Goal: Task Accomplishment & Management: Complete application form

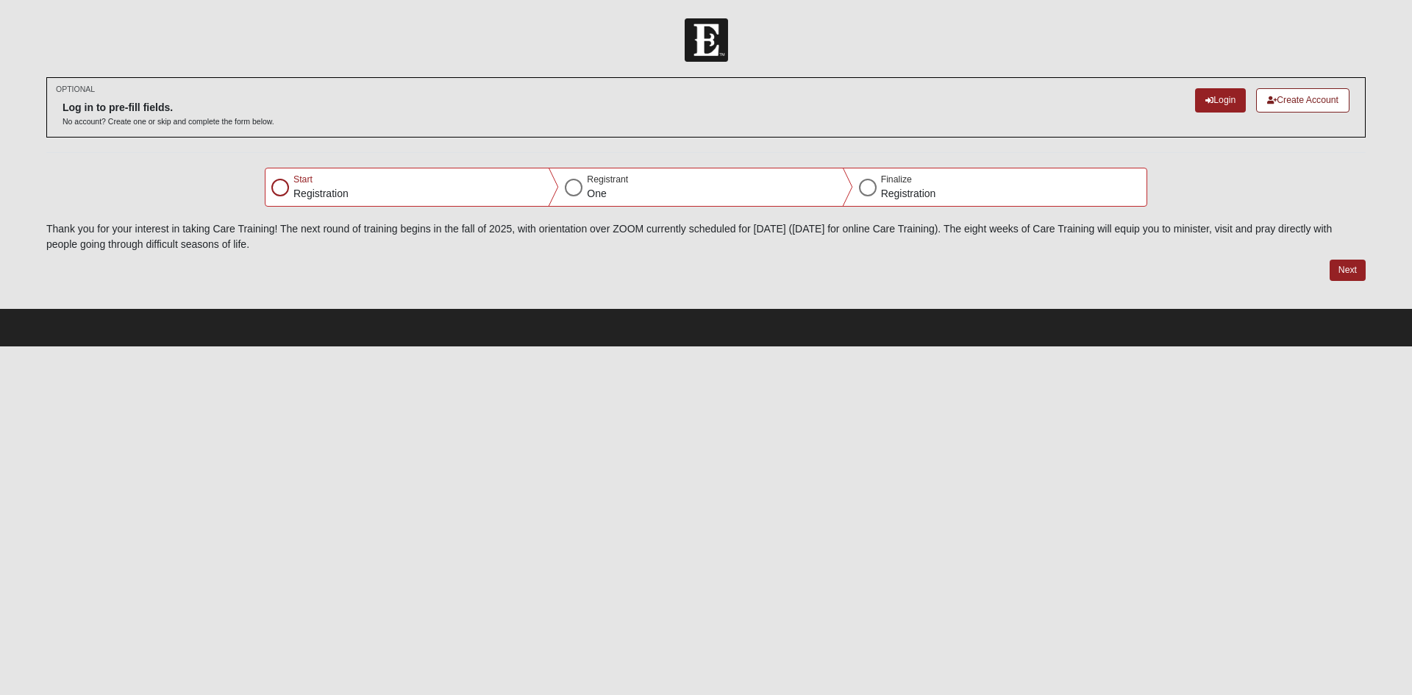
click at [280, 188] on div at bounding box center [280, 188] width 18 height 18
click at [1350, 268] on button "Next" at bounding box center [1347, 270] width 36 height 21
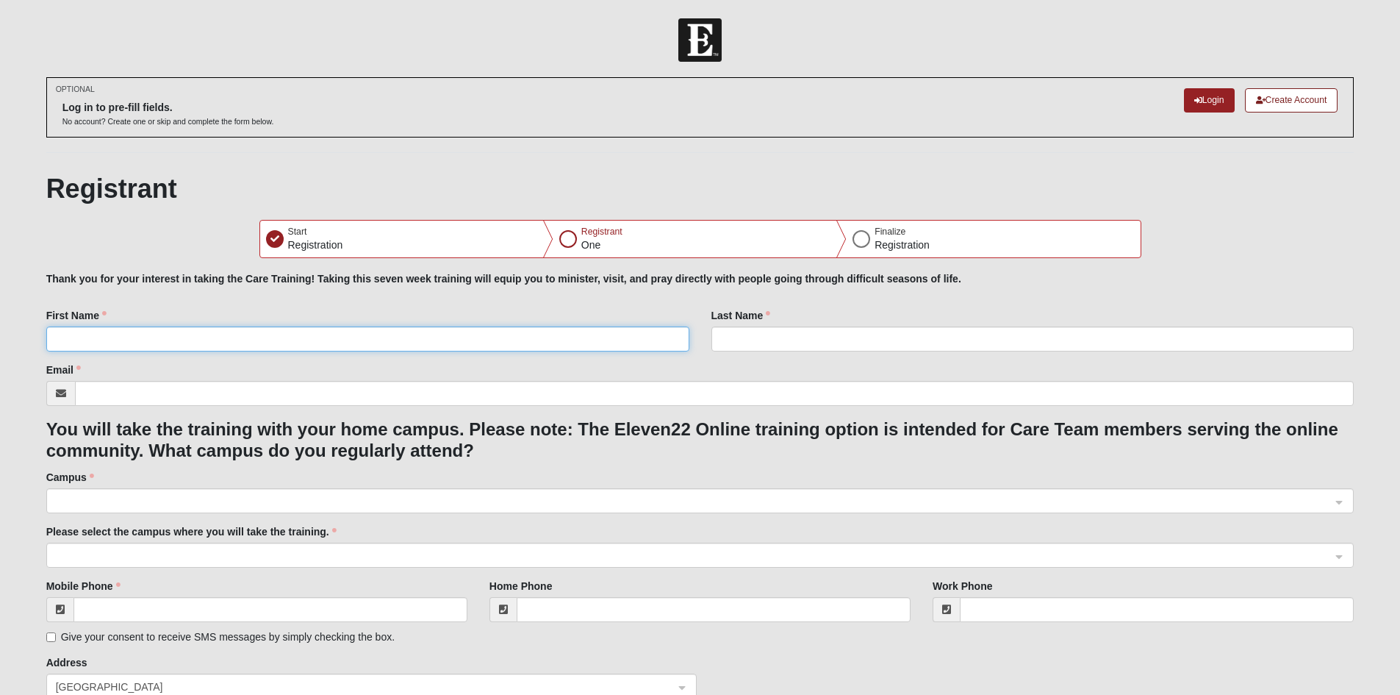
click at [64, 343] on input "First Name" at bounding box center [367, 338] width 643 height 25
type input "[PERSON_NAME] (C.O.)"
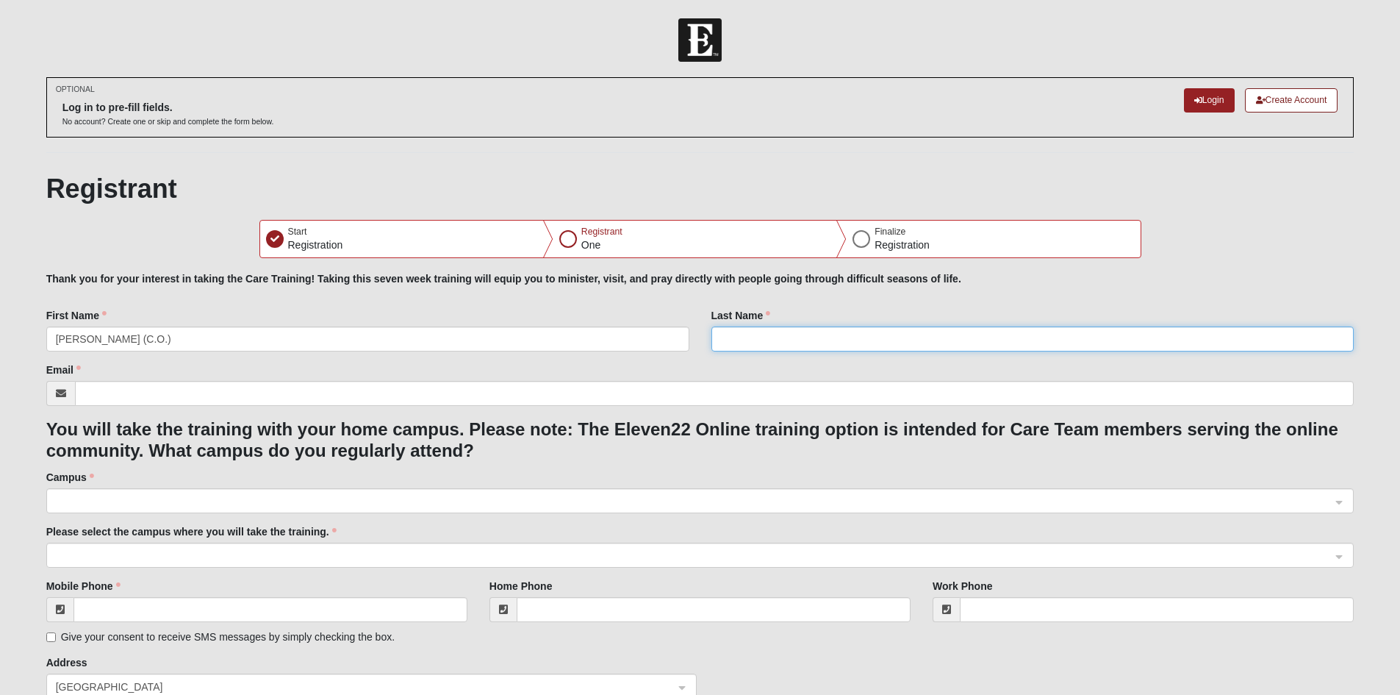
click at [737, 334] on input "Last Name" at bounding box center [1033, 338] width 643 height 25
type input "Spurway"
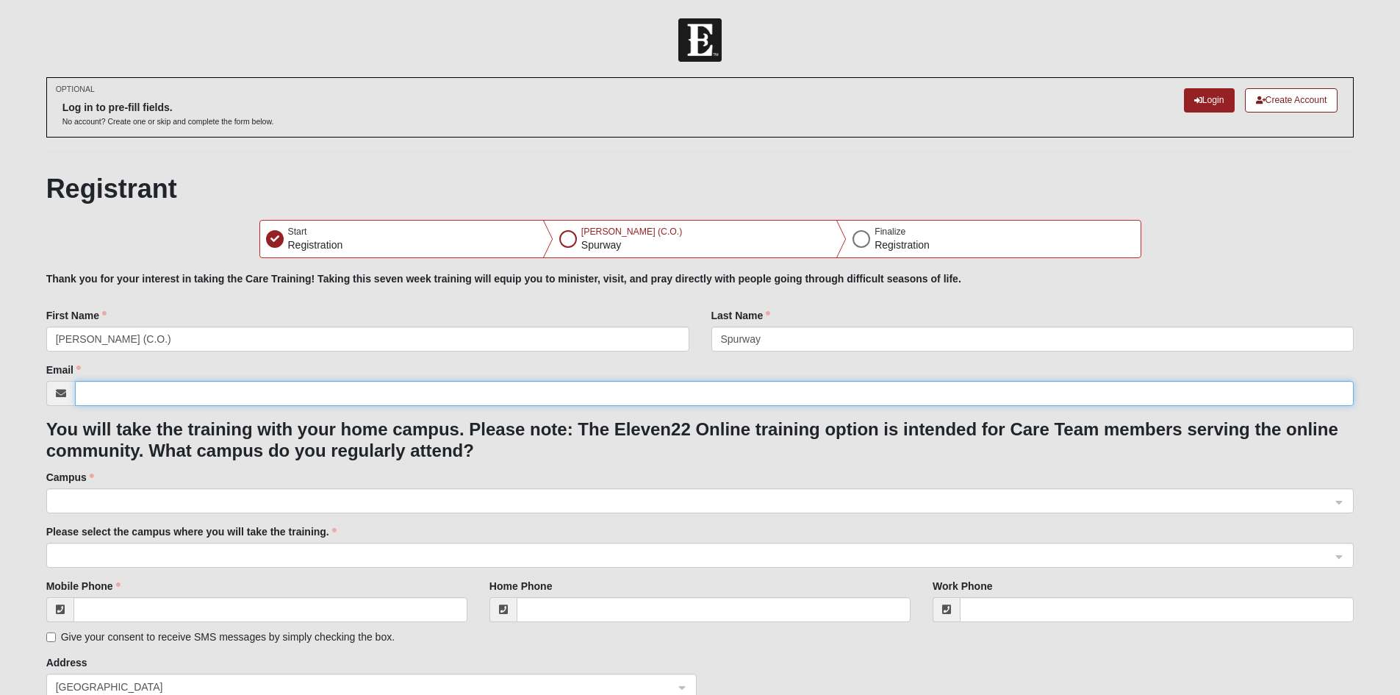
click at [103, 393] on input "Email" at bounding box center [715, 393] width 1280 height 25
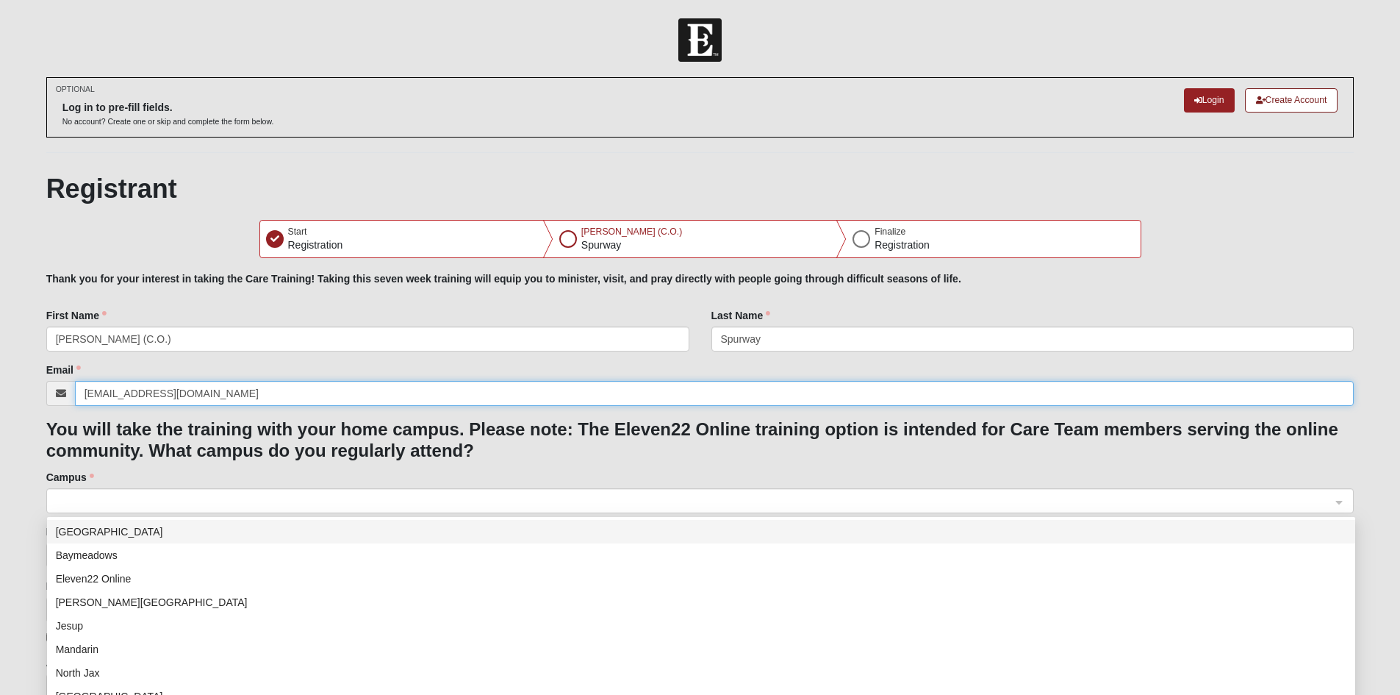
click at [69, 498] on span at bounding box center [694, 501] width 1276 height 16
type input "[EMAIL_ADDRESS][DOMAIN_NAME]"
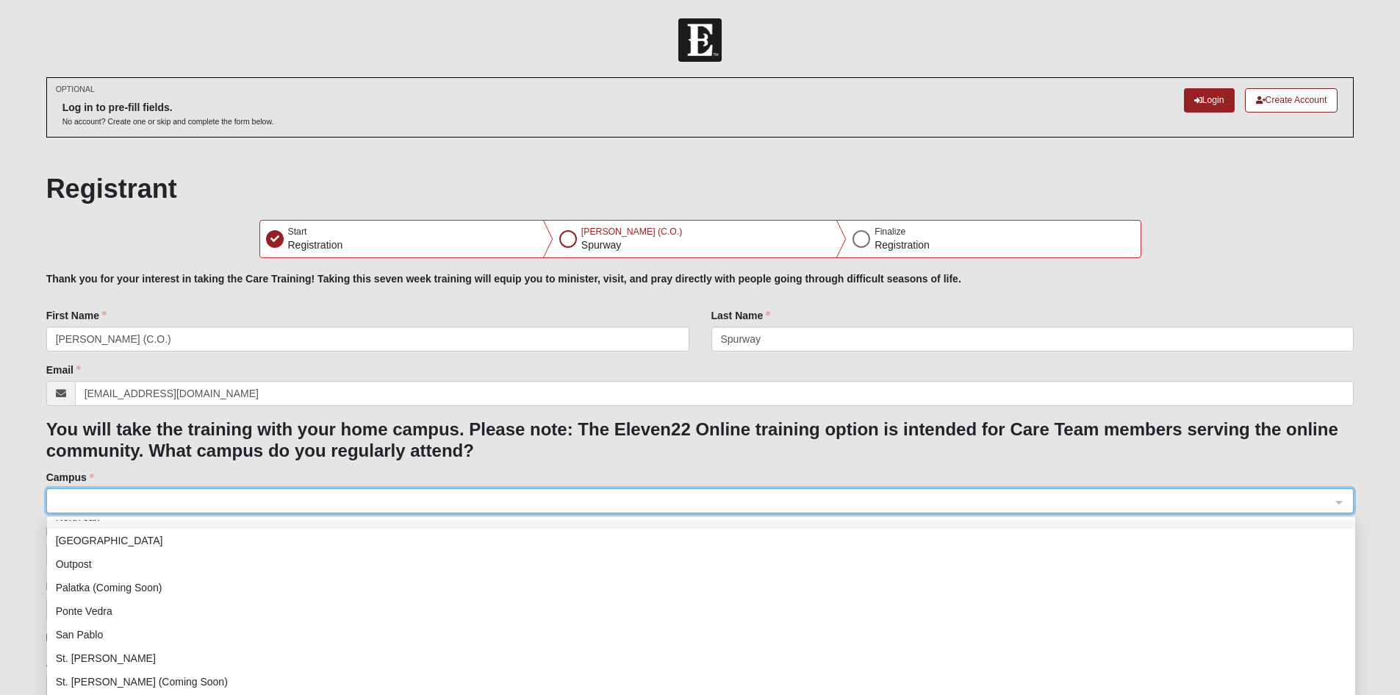
scroll to position [188, 0]
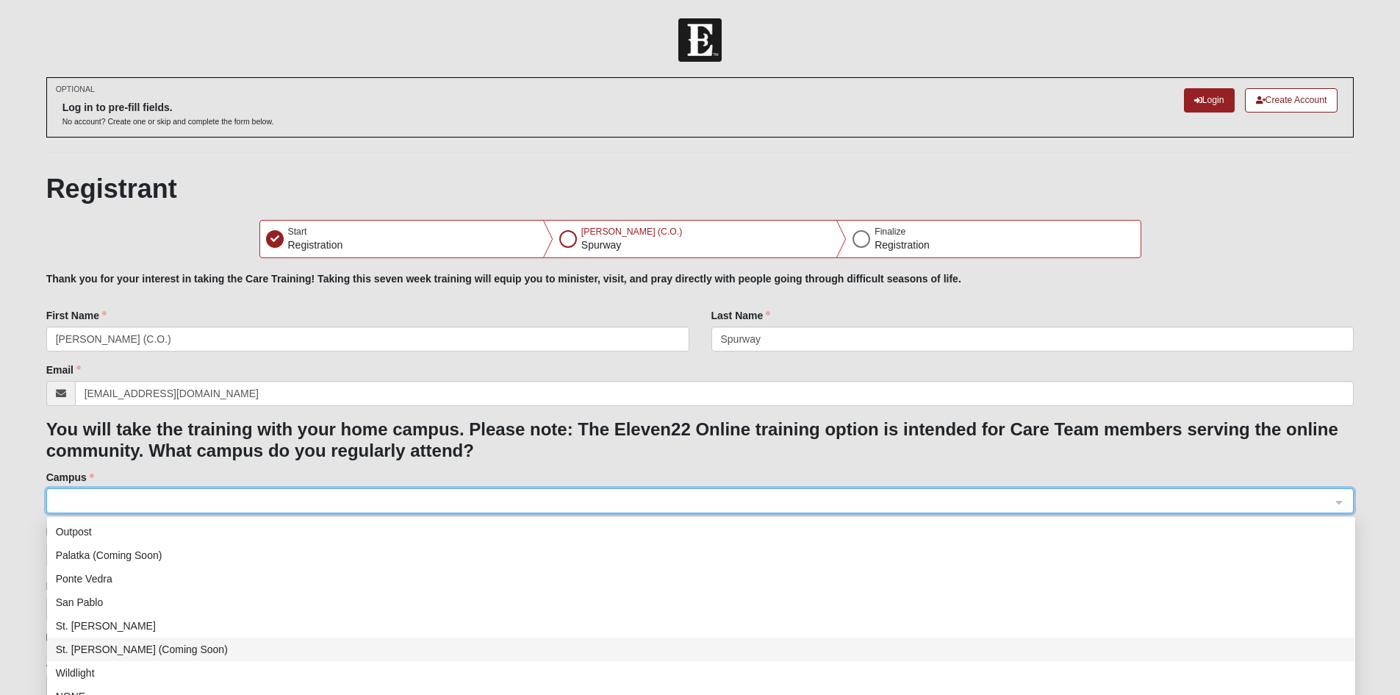
click at [101, 648] on div "St. [PERSON_NAME] (Coming Soon)" at bounding box center [701, 649] width 1291 height 16
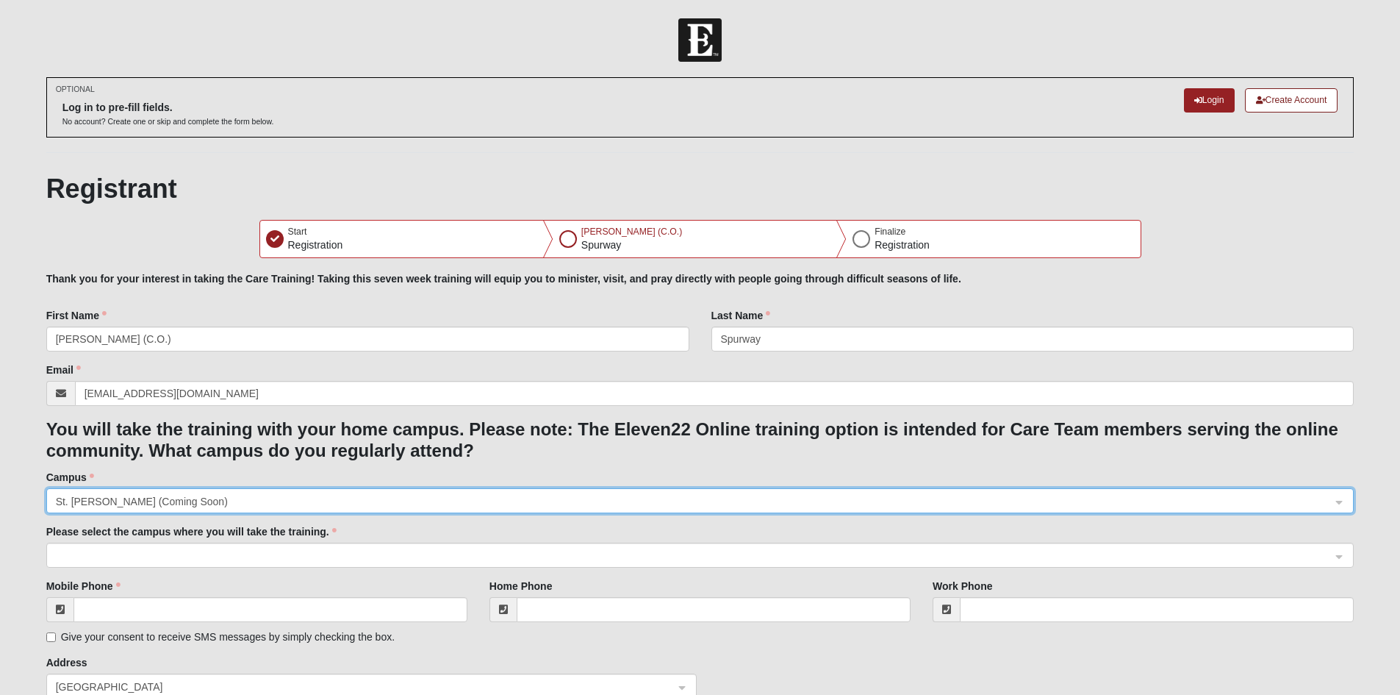
click at [62, 556] on span at bounding box center [694, 556] width 1276 height 16
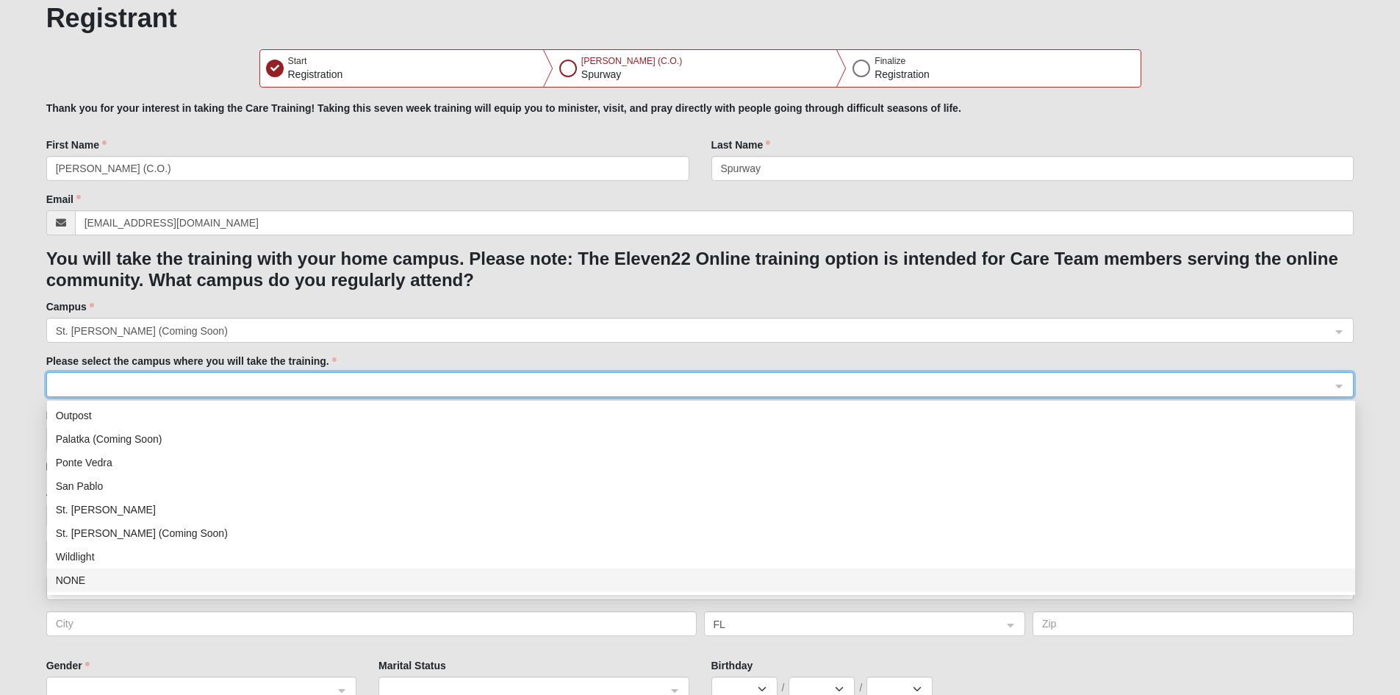
scroll to position [221, 0]
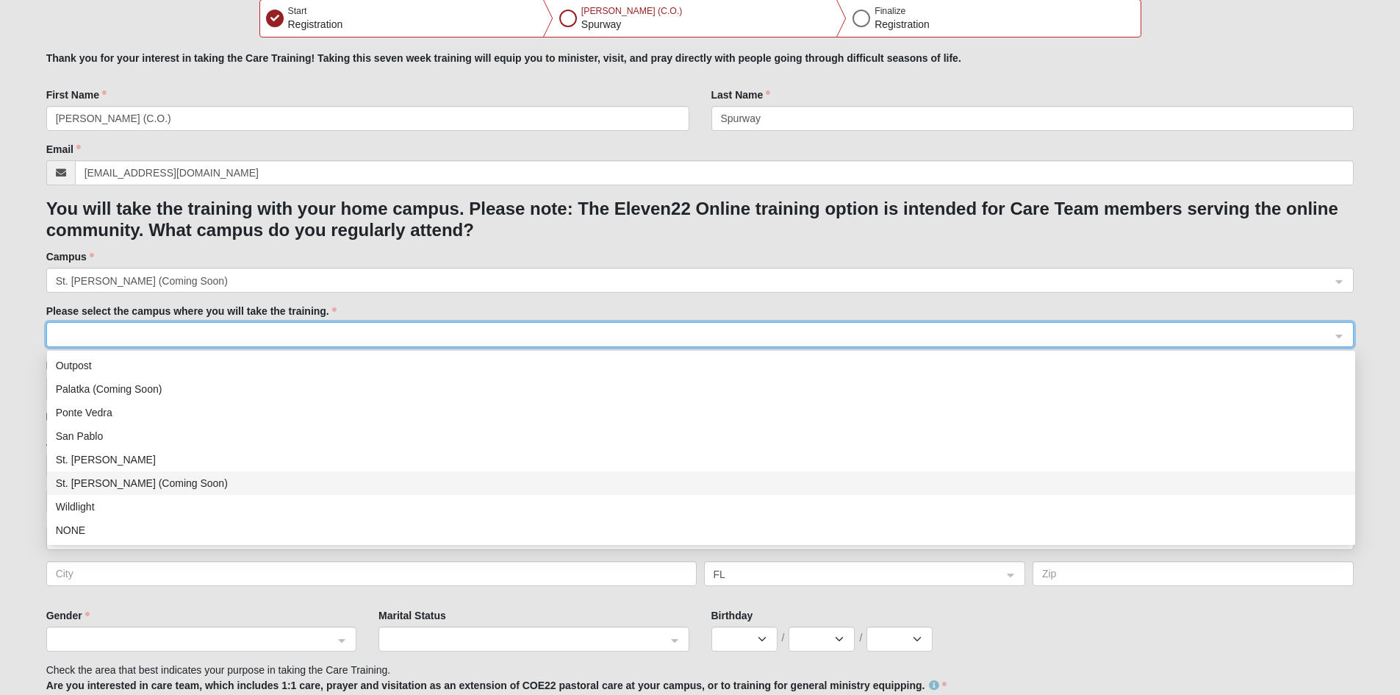
click at [135, 487] on div "St. [PERSON_NAME] (Coming Soon)" at bounding box center [701, 483] width 1291 height 16
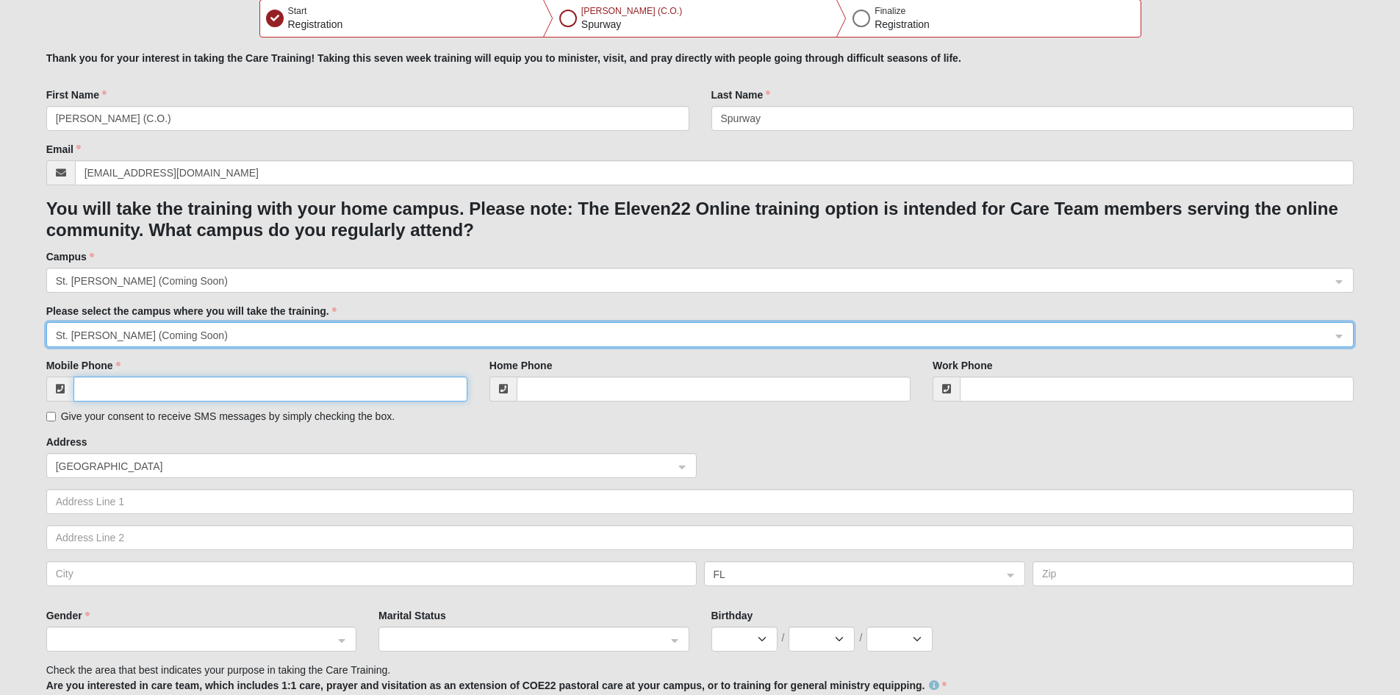
click at [124, 394] on input "Mobile Phone" at bounding box center [271, 388] width 394 height 25
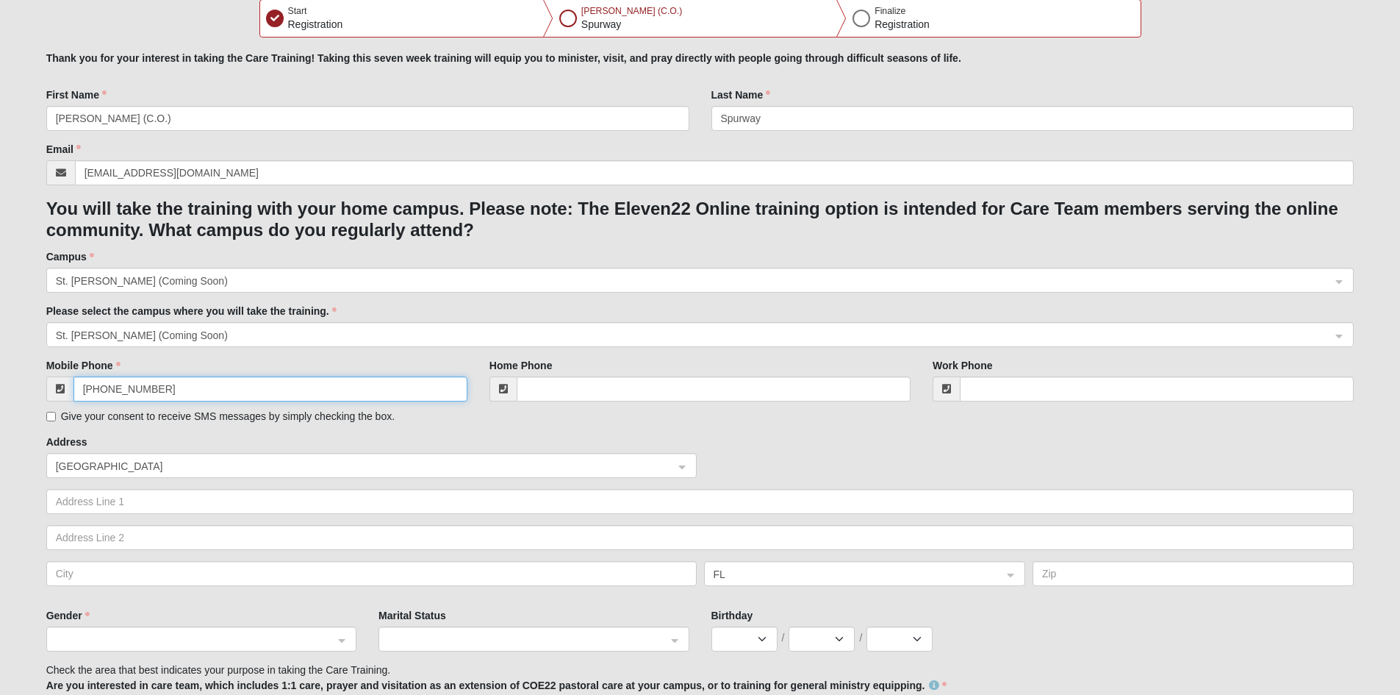
type input "[PHONE_NUMBER]"
click at [51, 417] on input "Give your consent to receive SMS messages by simply checking the box." at bounding box center [51, 417] width 10 height 10
checkbox input "true"
click at [80, 459] on span "[GEOGRAPHIC_DATA]" at bounding box center [358, 466] width 605 height 16
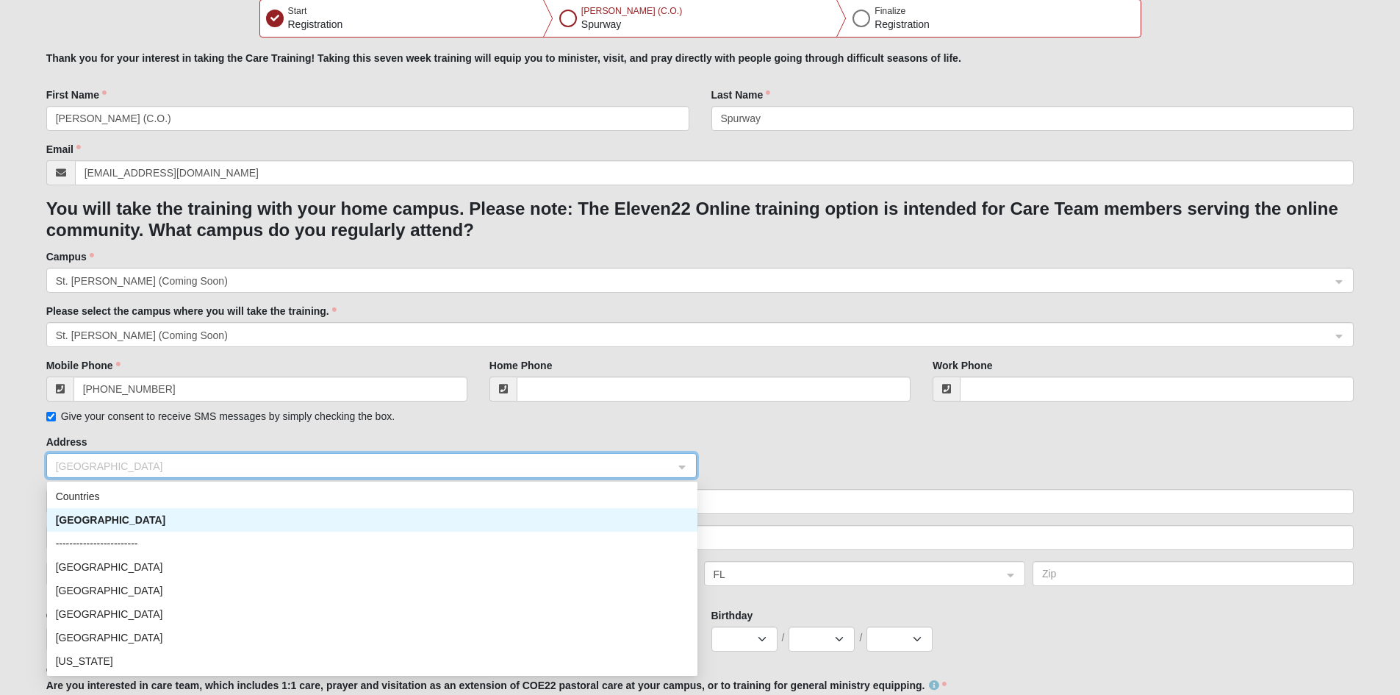
click at [112, 518] on div "[GEOGRAPHIC_DATA]" at bounding box center [372, 520] width 633 height 16
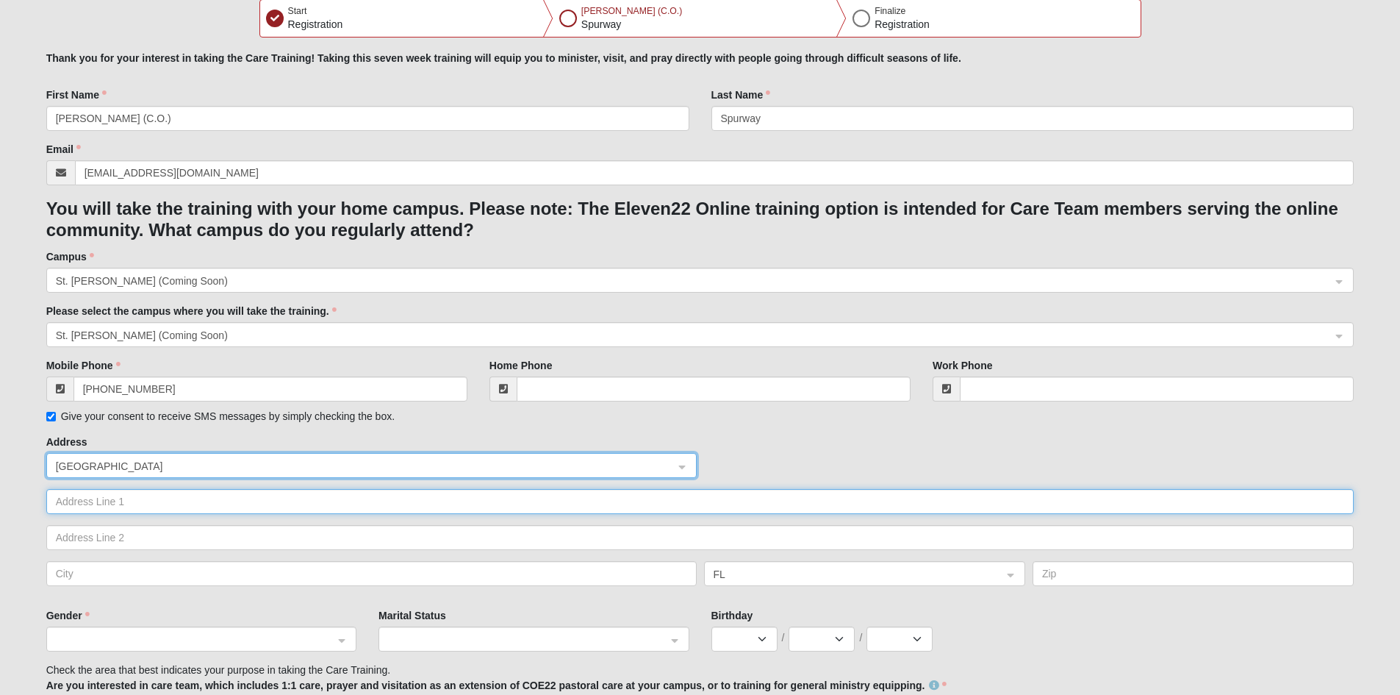
click at [66, 499] on input "text" at bounding box center [700, 501] width 1309 height 25
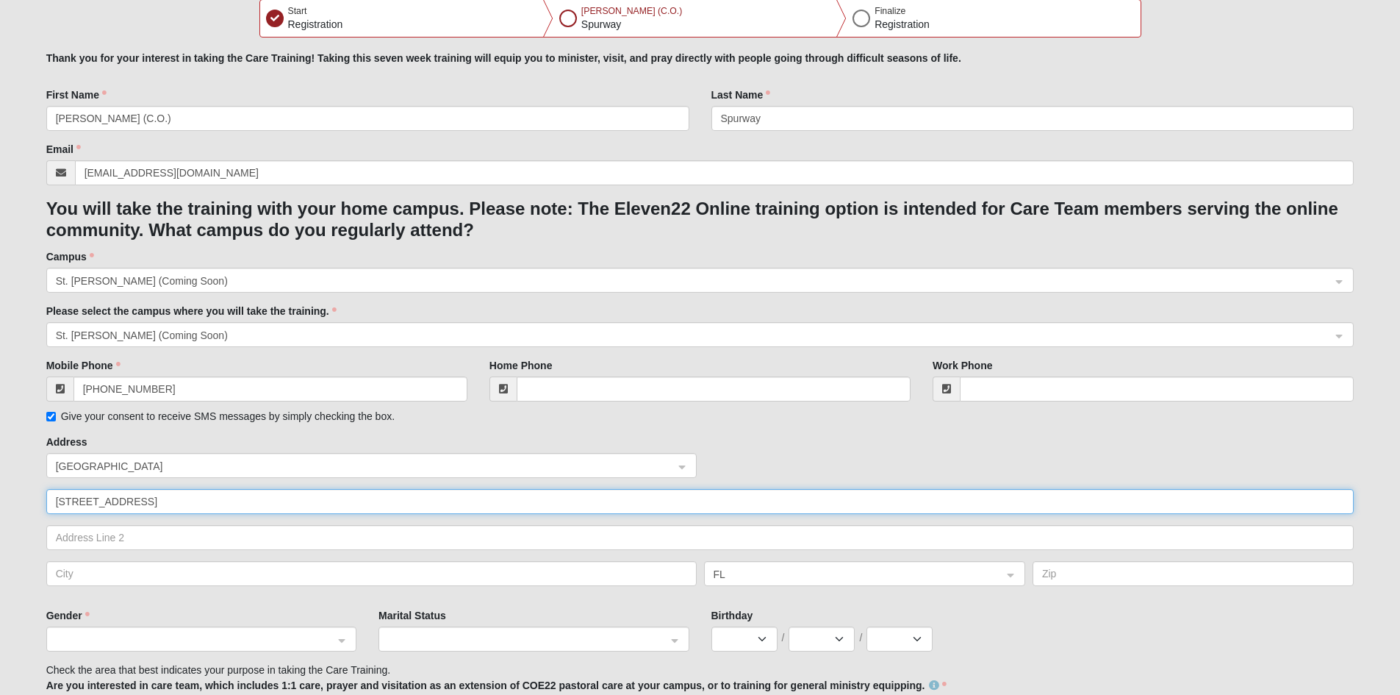
type input "[STREET_ADDRESS]"
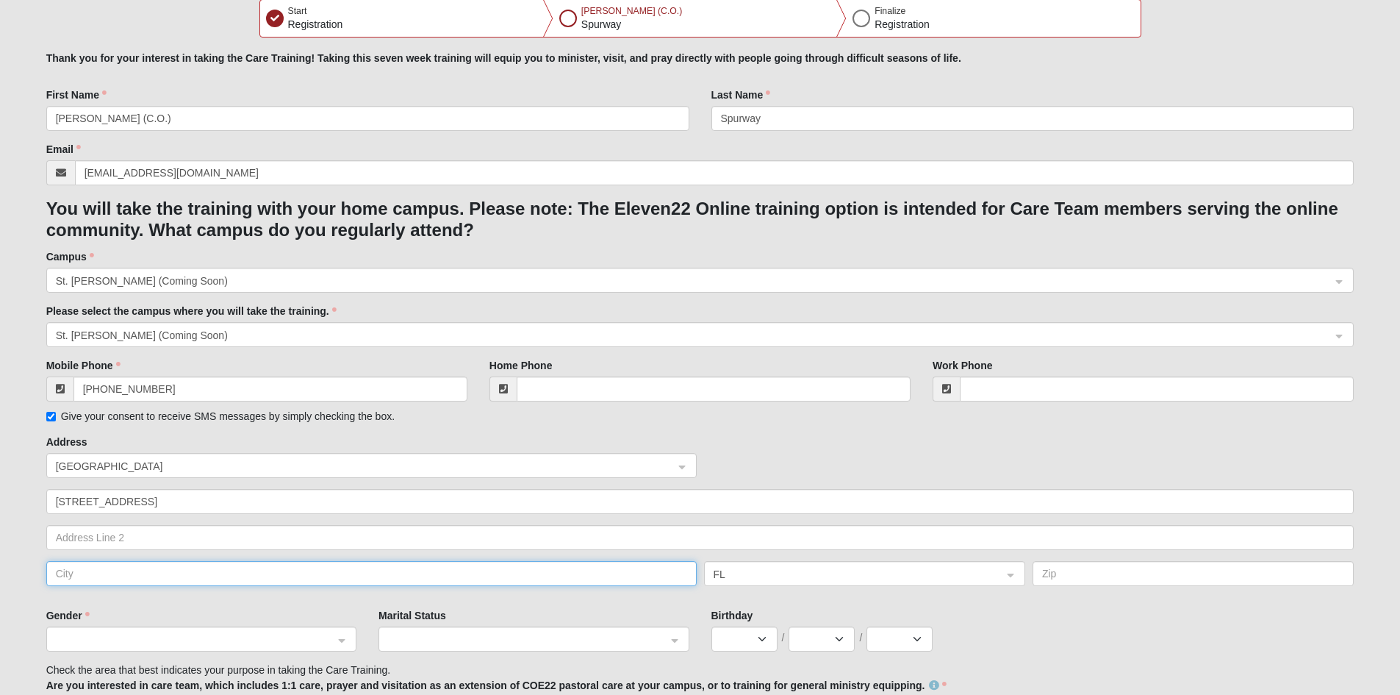
click at [74, 573] on input "text" at bounding box center [371, 573] width 651 height 25
type input "[GEOGRAPHIC_DATA]"
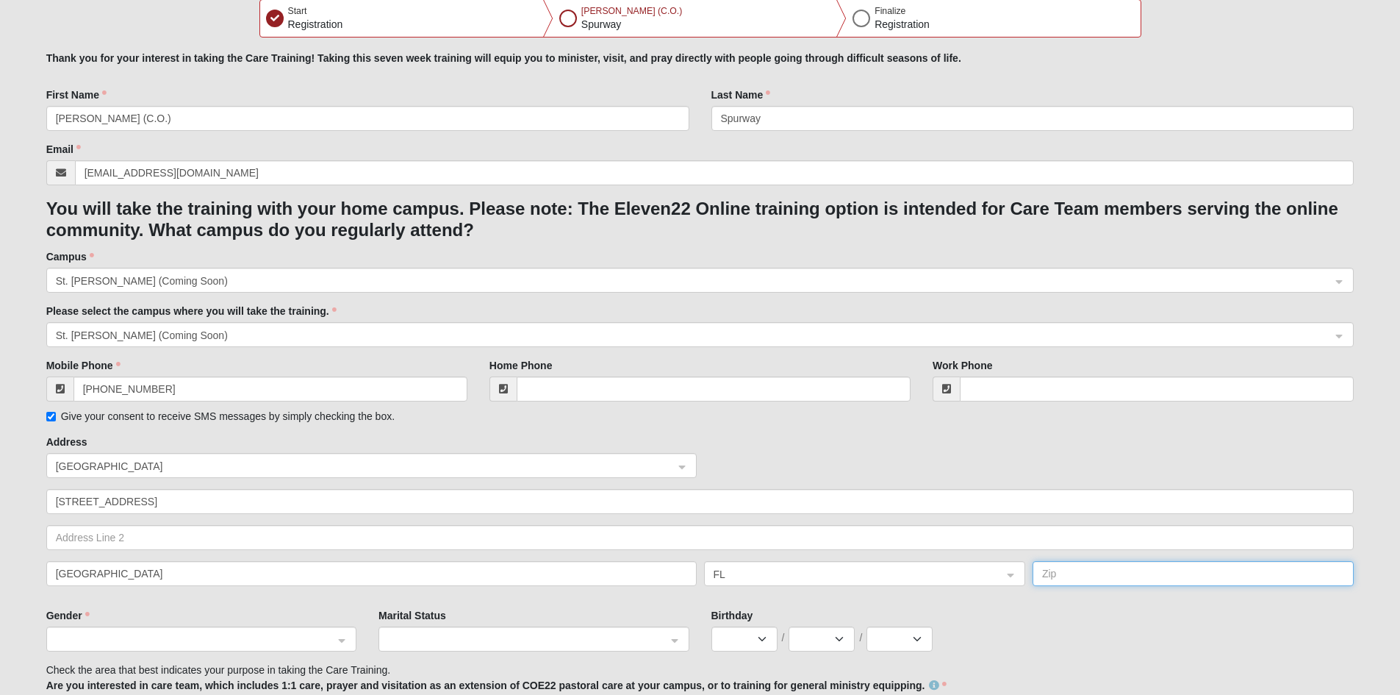
click at [1066, 574] on input "text" at bounding box center [1193, 573] width 321 height 25
type input "2"
click at [79, 634] on span at bounding box center [195, 640] width 278 height 16
type input "32080"
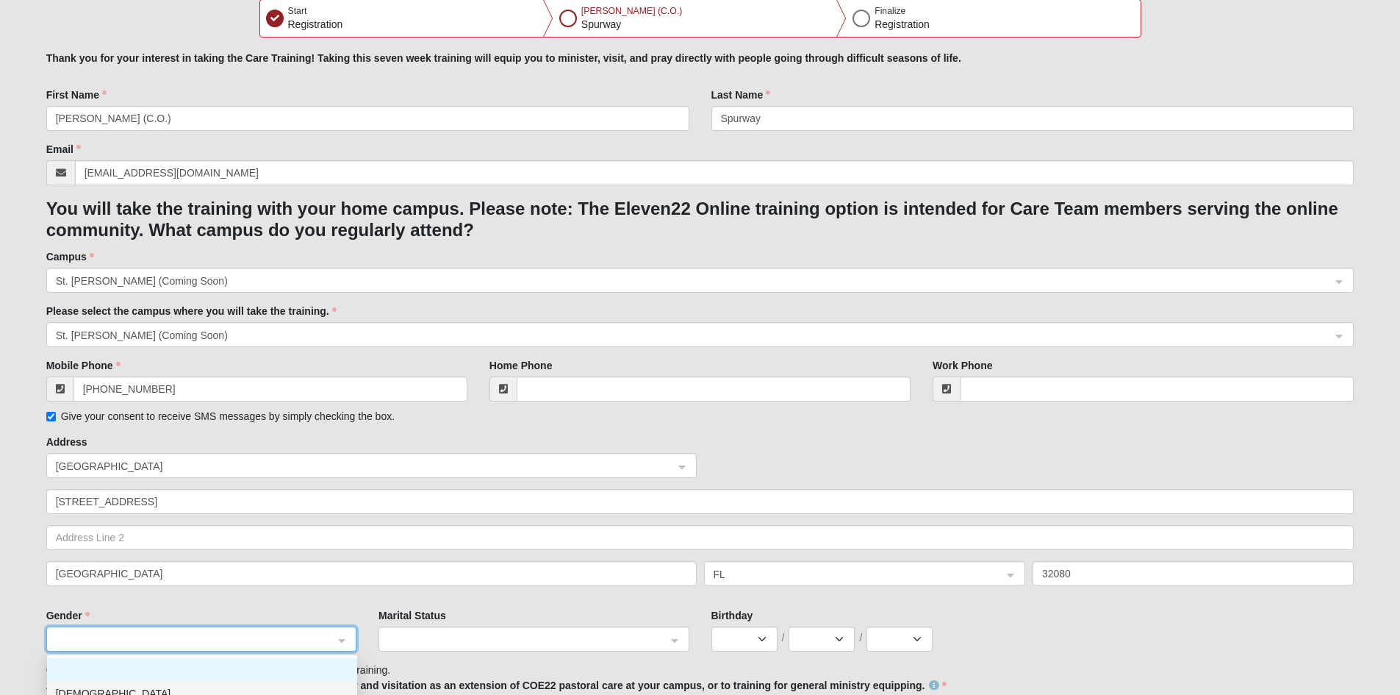
click at [121, 690] on div "[DEMOGRAPHIC_DATA]" at bounding box center [202, 693] width 293 height 16
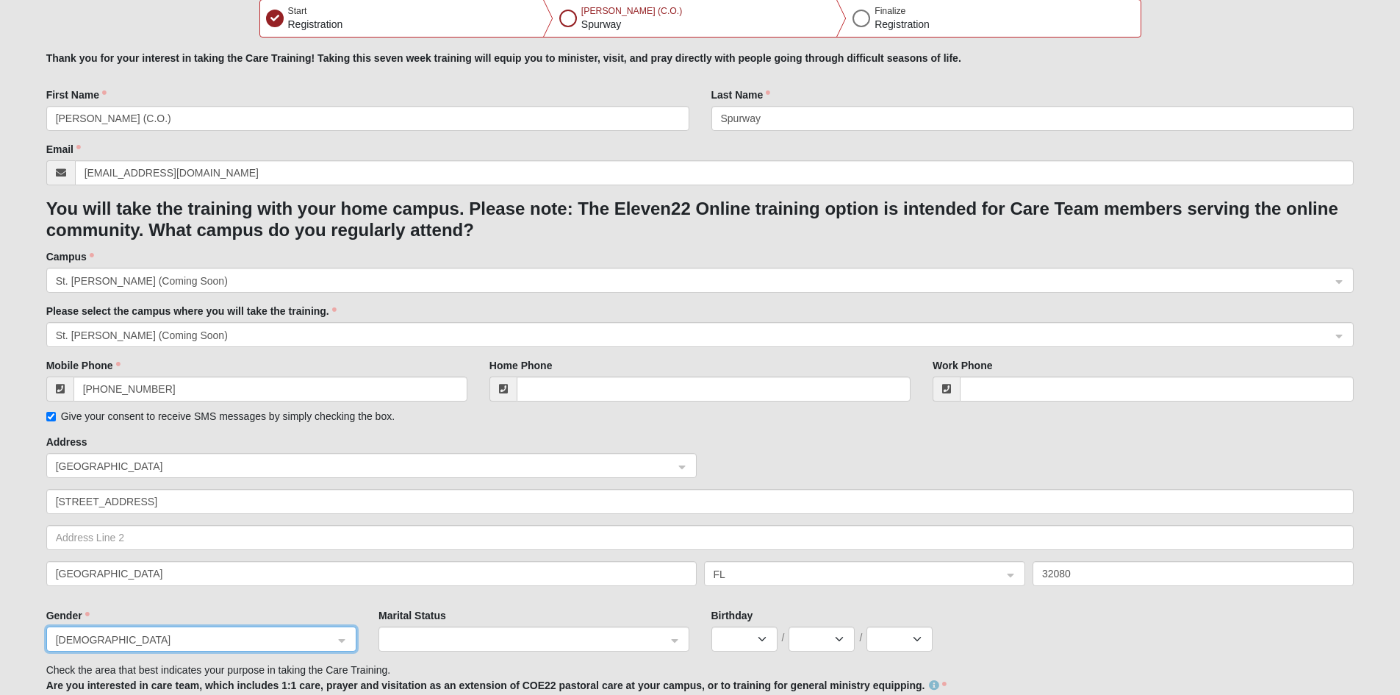
click at [677, 637] on div at bounding box center [533, 639] width 309 height 25
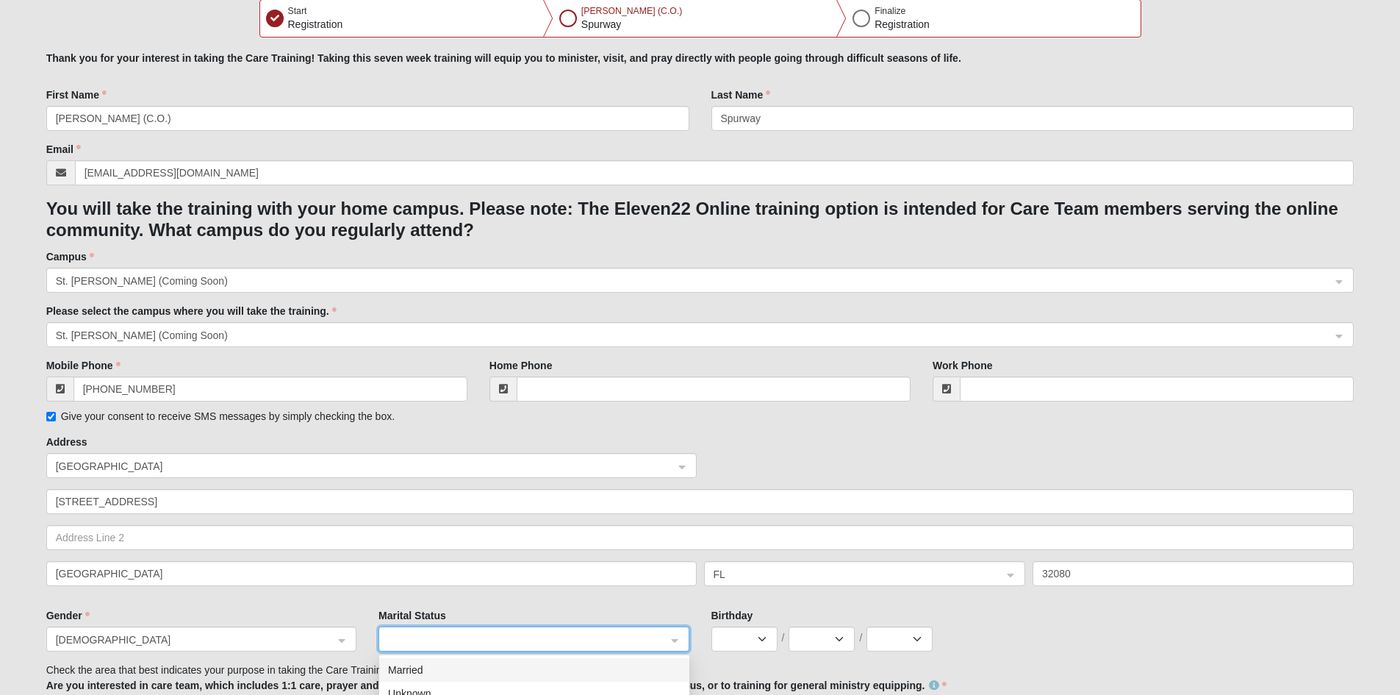
click at [498, 673] on div "Married" at bounding box center [534, 670] width 293 height 16
click at [762, 635] on select "Jan Feb Mar Apr May Jun [DATE] Aug Sep Oct Nov Dec" at bounding box center [745, 638] width 66 height 25
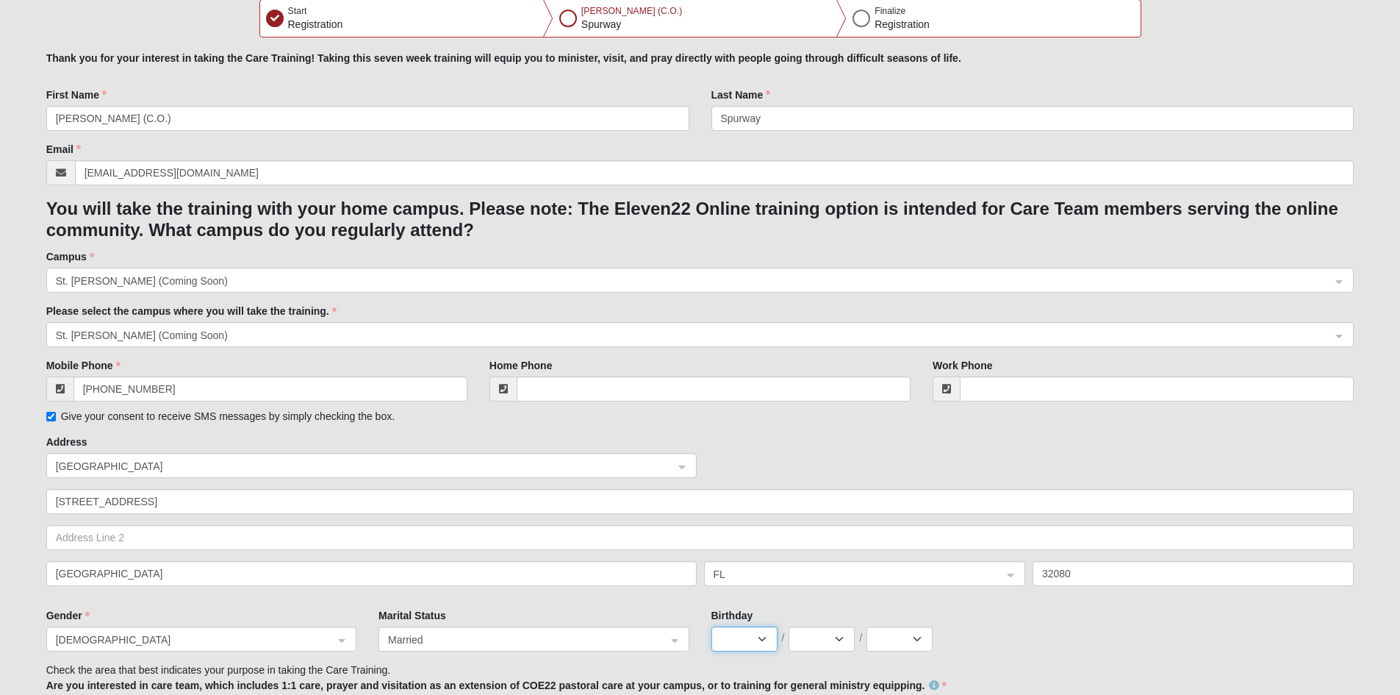
select select "5"
click at [712, 626] on select "Jan Feb Mar Apr May Jun [DATE] Aug Sep Oct Nov Dec" at bounding box center [745, 638] width 66 height 25
click at [837, 640] on select "1 2 3 4 5 6 7 8 9 10 11 12 13 14 15 16 17 18 19 20 21 22 23 24 25 26 27 28 29 3…" at bounding box center [822, 638] width 66 height 25
select select "27"
click at [789, 626] on select "1 2 3 4 5 6 7 8 9 10 11 12 13 14 15 16 17 18 19 20 21 22 23 24 25 26 27 28 29 3…" at bounding box center [822, 638] width 66 height 25
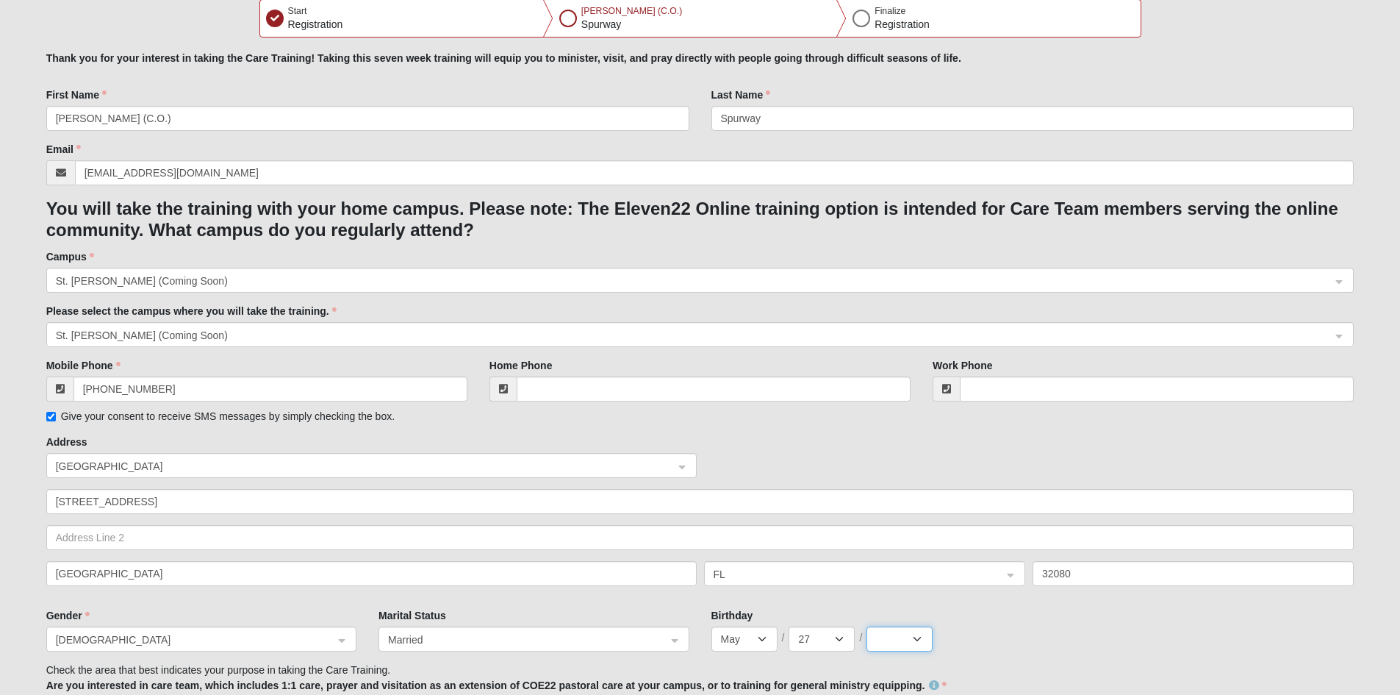
click at [917, 637] on select "2025 2024 2023 2022 2021 2020 2019 2018 2017 2016 2015 2014 2013 2012 2011 2010…" at bounding box center [900, 638] width 66 height 25
select select "1957"
click at [867, 626] on select "2025 2024 2023 2022 2021 2020 2019 2018 2017 2016 2015 2014 2013 2012 2011 2010…" at bounding box center [900, 638] width 66 height 25
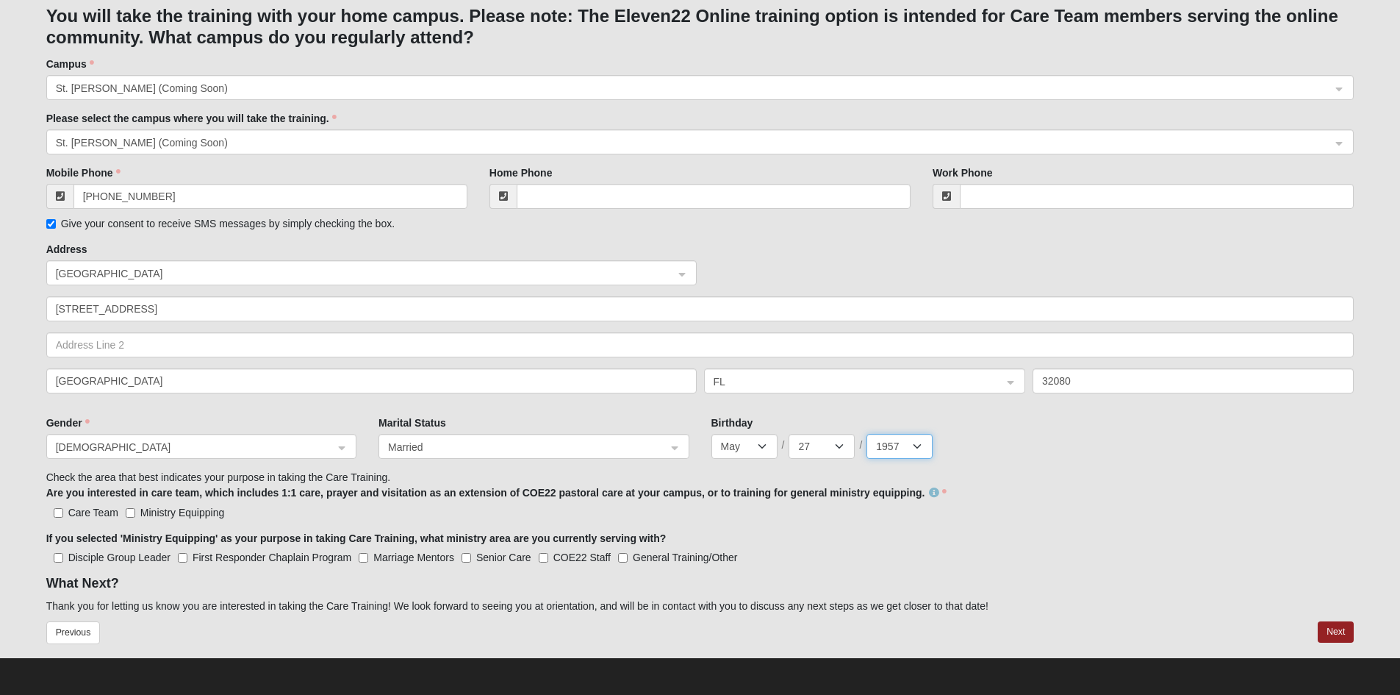
scroll to position [414, 0]
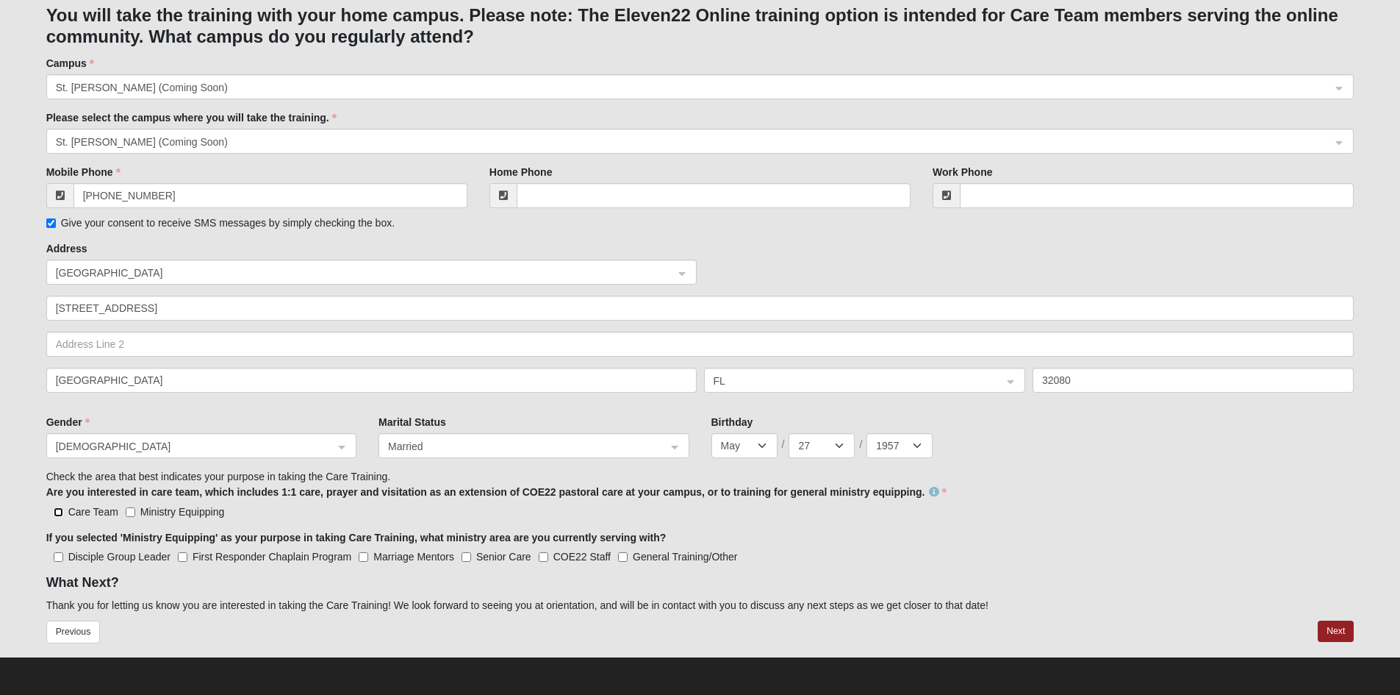
click at [60, 509] on input "Care Team" at bounding box center [59, 512] width 10 height 10
checkbox input "true"
click at [1331, 625] on button "Next" at bounding box center [1336, 630] width 36 height 21
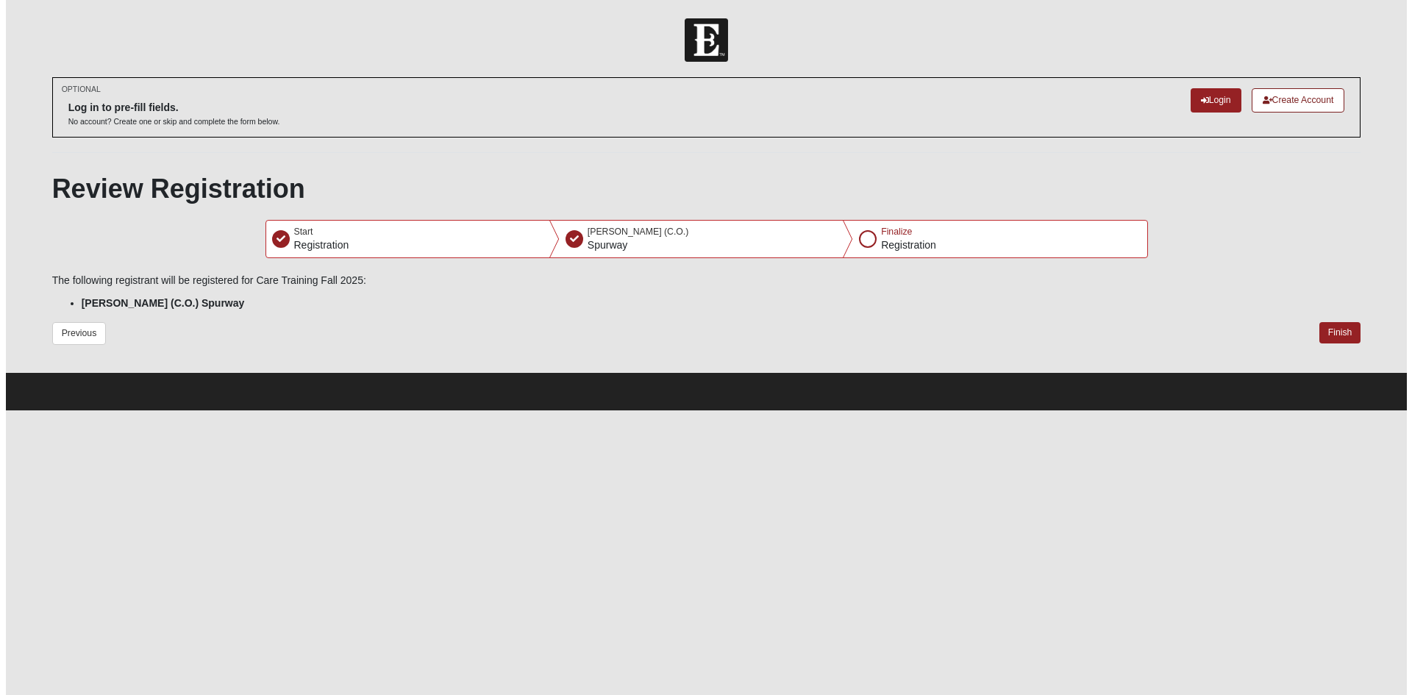
scroll to position [0, 0]
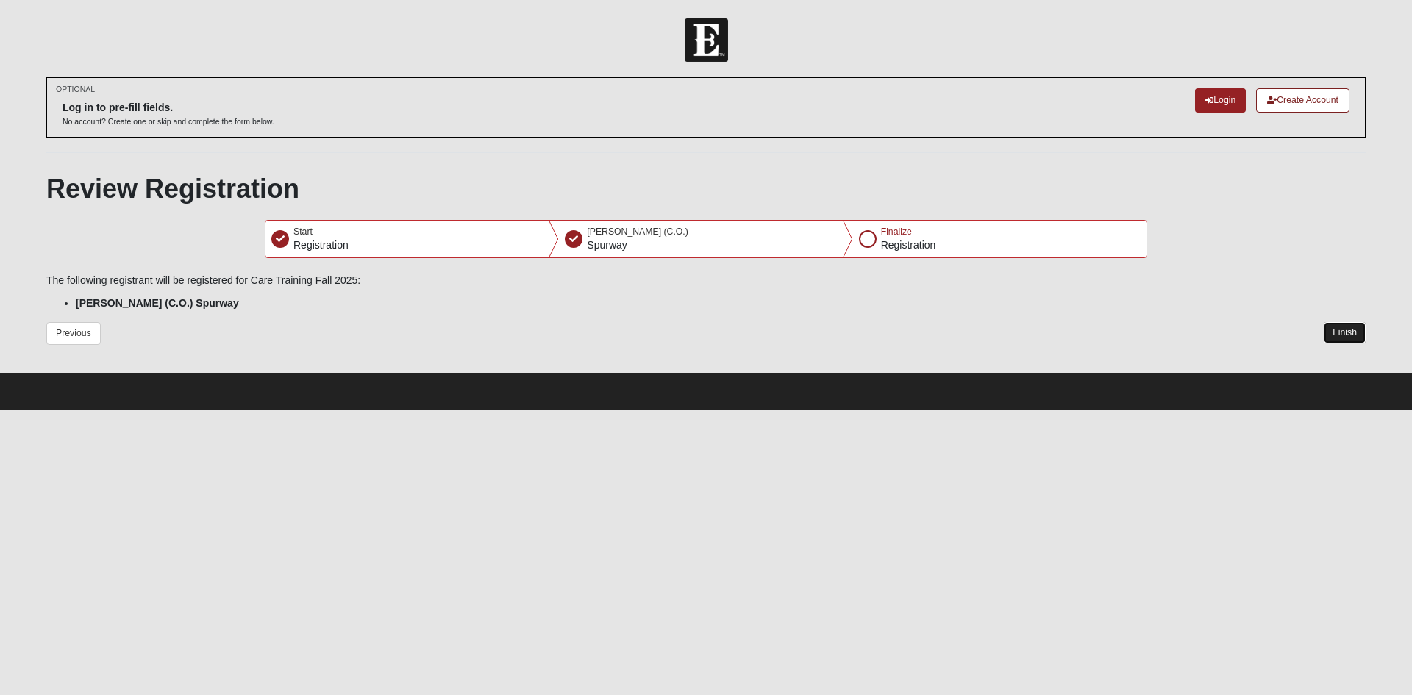
click at [1343, 325] on button "Finish" at bounding box center [1344, 332] width 42 height 21
